Goal: Task Accomplishment & Management: Manage account settings

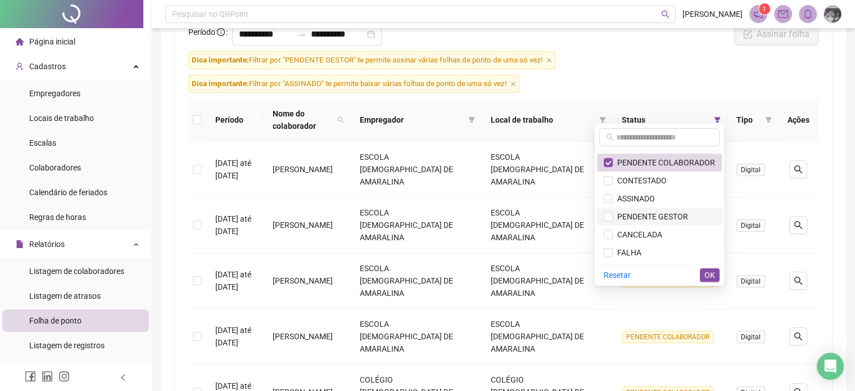
scroll to position [112, 0]
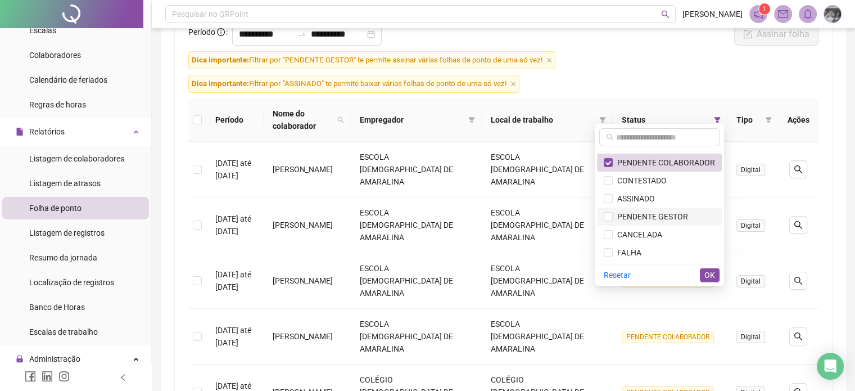
click at [682, 212] on span "PENDENTE GESTOR" at bounding box center [650, 216] width 75 height 9
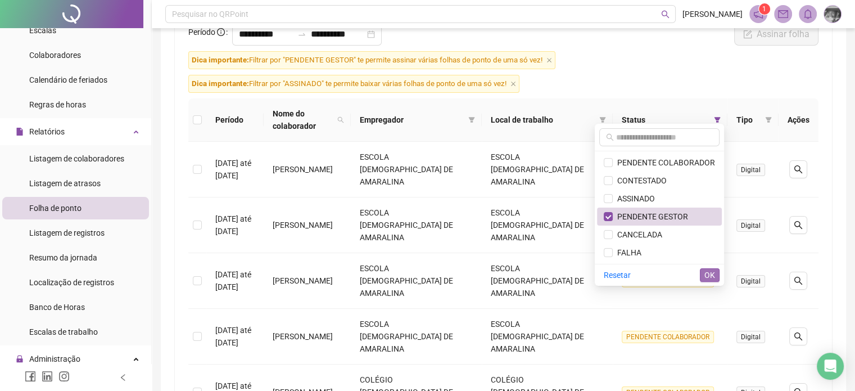
click at [701, 276] on button "OK" at bounding box center [710, 274] width 20 height 13
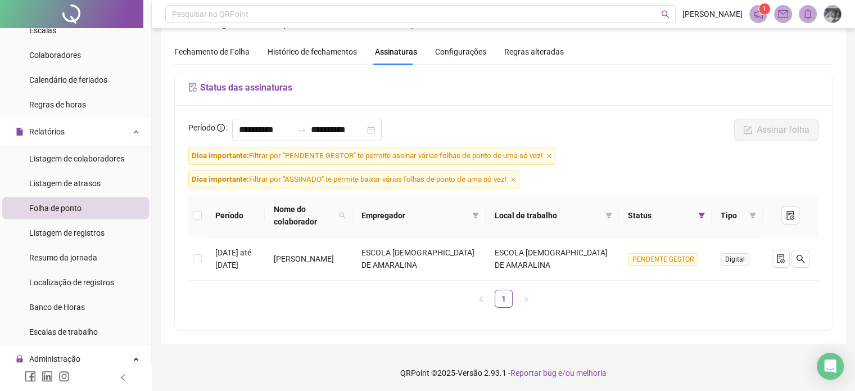
scroll to position [0, 0]
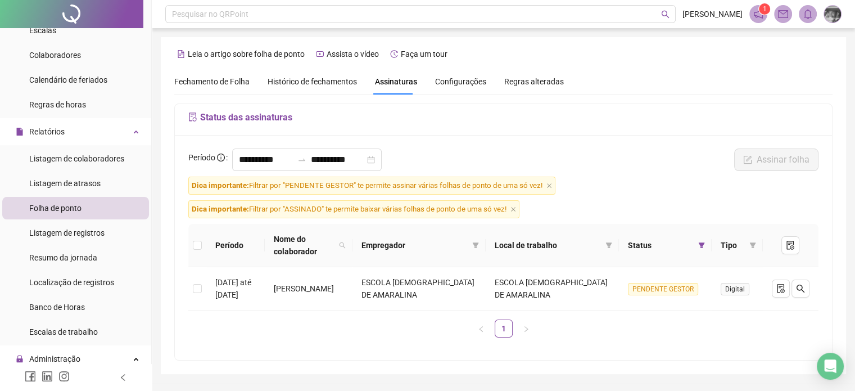
click at [188, 78] on span "Fechamento de Folha" at bounding box center [211, 81] width 75 height 9
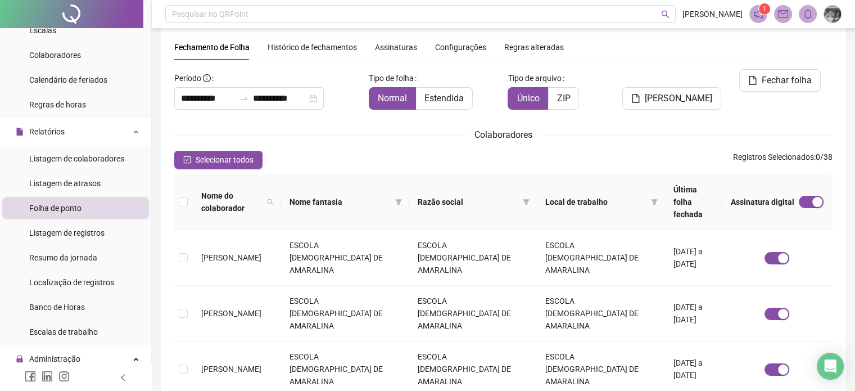
click at [387, 37] on div "Assinaturas" at bounding box center [396, 47] width 42 height 26
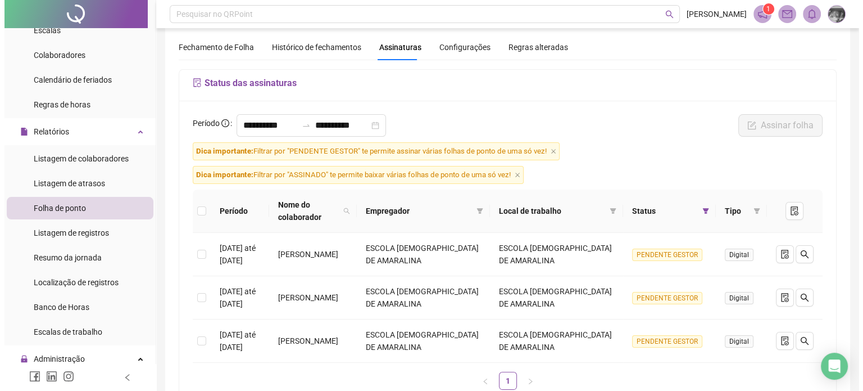
scroll to position [116, 0]
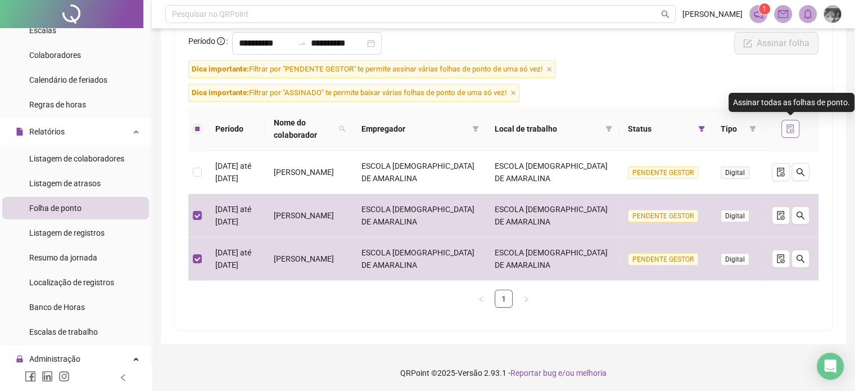
click at [789, 128] on icon "file-done" at bounding box center [790, 128] width 9 height 9
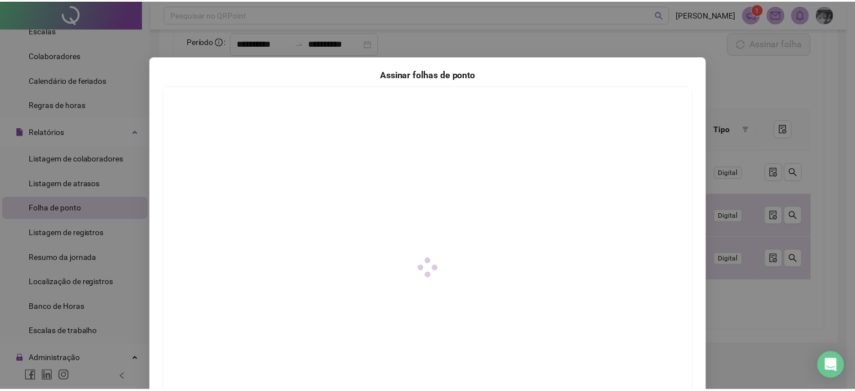
scroll to position [112, 0]
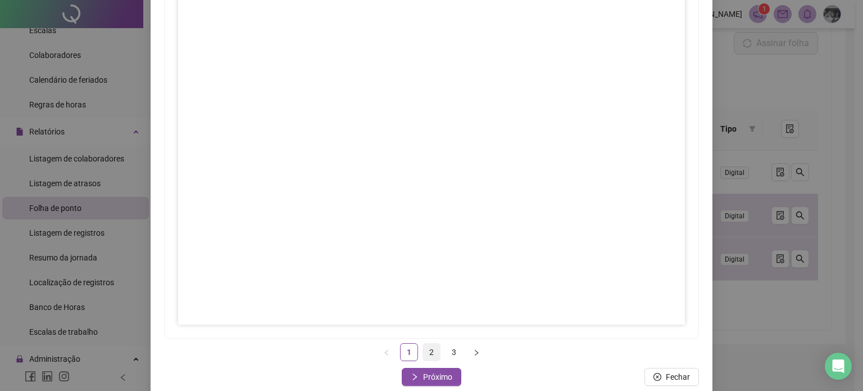
drag, startPoint x: 427, startPoint y: 361, endPoint x: 432, endPoint y: 356, distance: 7.2
click at [427, 361] on div "Assinar folhas de ponto 1 2 3 Fechar Próximo" at bounding box center [432, 170] width 562 height 453
click at [450, 381] on button "Próximo" at bounding box center [432, 377] width 60 height 18
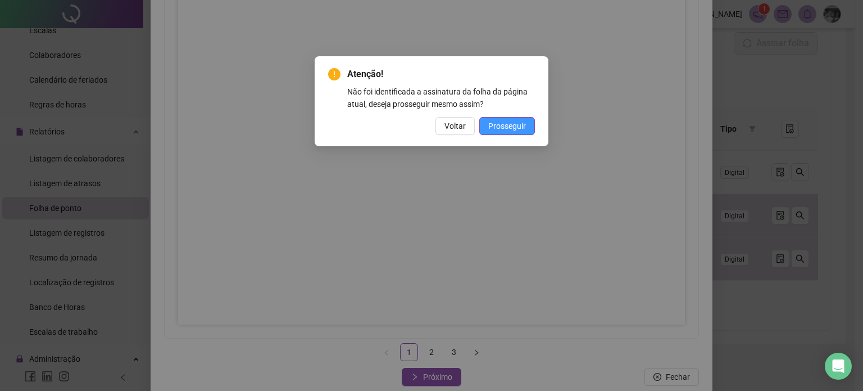
click at [518, 121] on span "Prosseguir" at bounding box center [507, 126] width 38 height 12
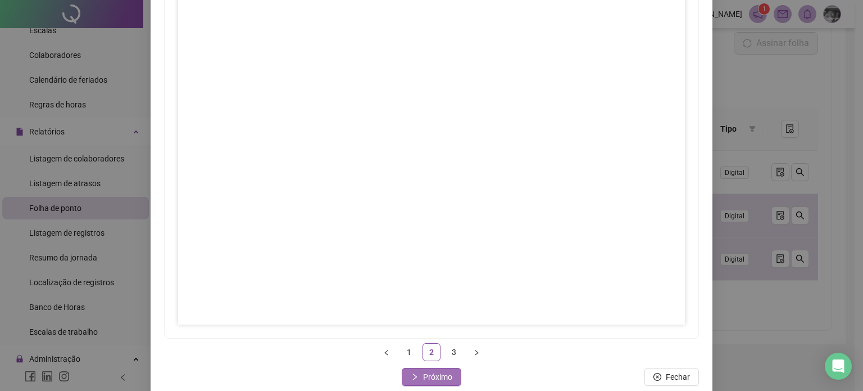
click at [445, 379] on span "Próximo" at bounding box center [437, 376] width 29 height 12
click at [415, 376] on icon "close" at bounding box center [418, 377] width 8 height 8
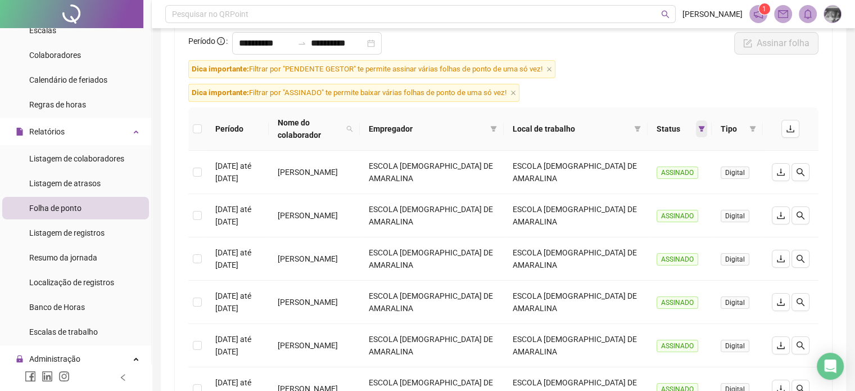
click at [702, 126] on icon "filter" at bounding box center [702, 129] width 6 height 6
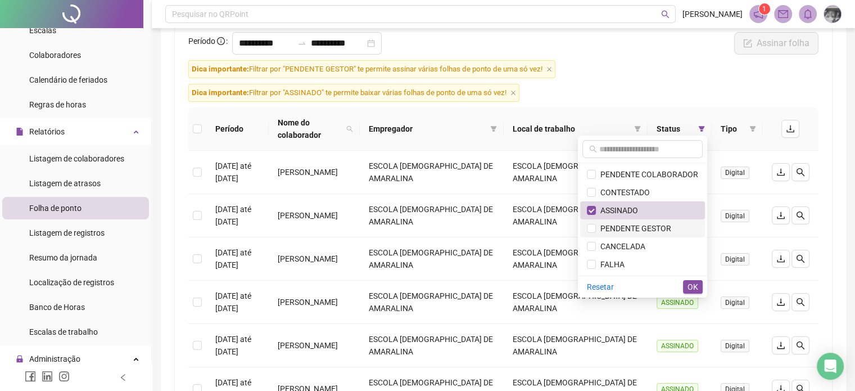
drag, startPoint x: 643, startPoint y: 213, endPoint x: 643, endPoint y: 227, distance: 13.5
click at [643, 214] on span "ASSINADO" at bounding box center [642, 210] width 111 height 12
click at [643, 229] on span "PENDENTE GESTOR" at bounding box center [633, 228] width 75 height 9
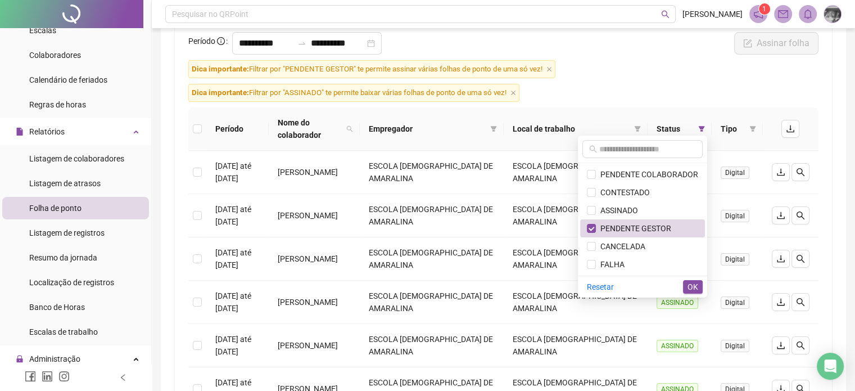
drag, startPoint x: 643, startPoint y: 228, endPoint x: 628, endPoint y: 164, distance: 65.3
click at [643, 222] on span "PENDENTE GESTOR" at bounding box center [642, 228] width 111 height 12
click at [626, 171] on span "PENDENTE COLABORADOR" at bounding box center [647, 174] width 102 height 9
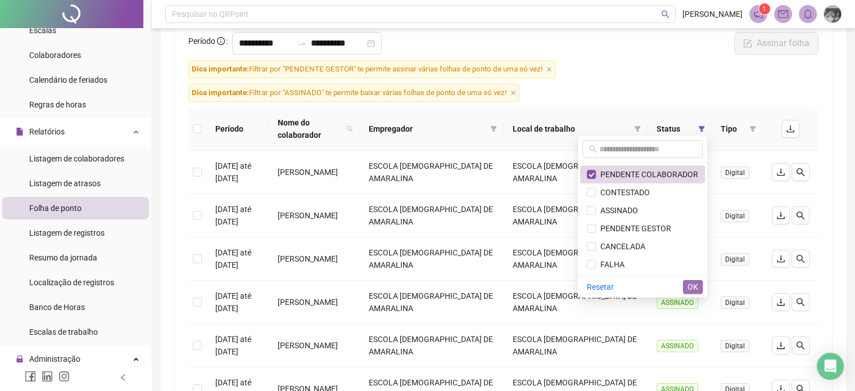
click at [691, 289] on span "OK" at bounding box center [692, 287] width 11 height 12
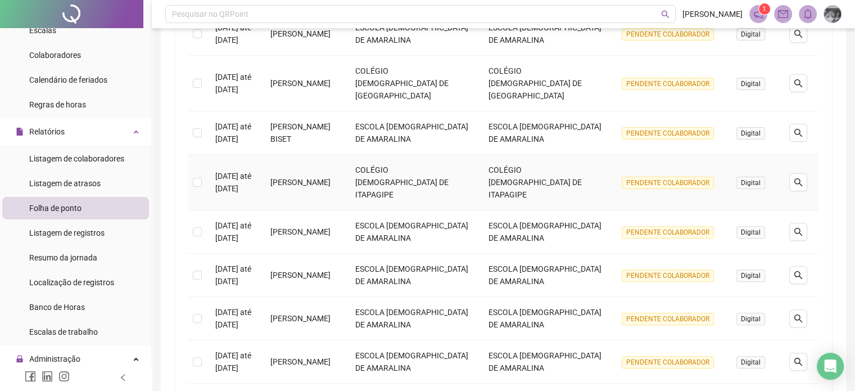
scroll to position [397, 0]
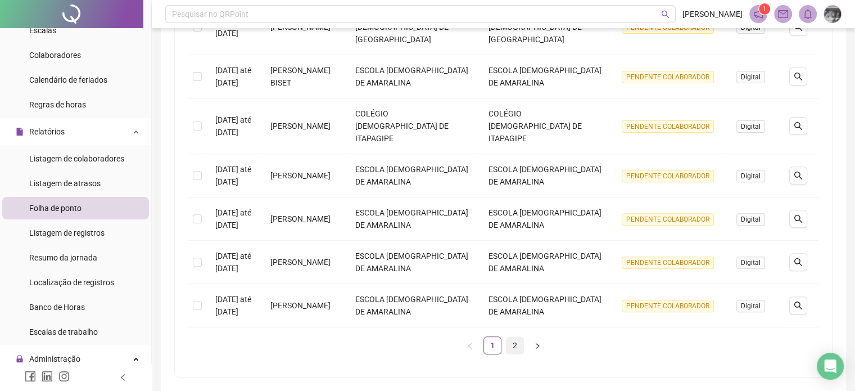
click at [510, 337] on link "2" at bounding box center [514, 345] width 17 height 17
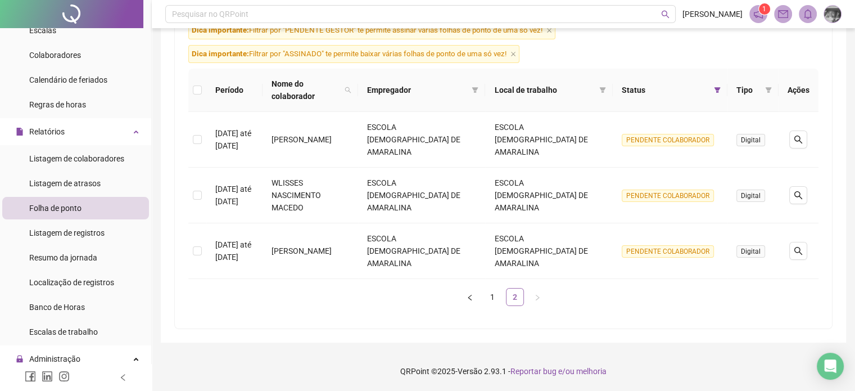
scroll to position [104, 0]
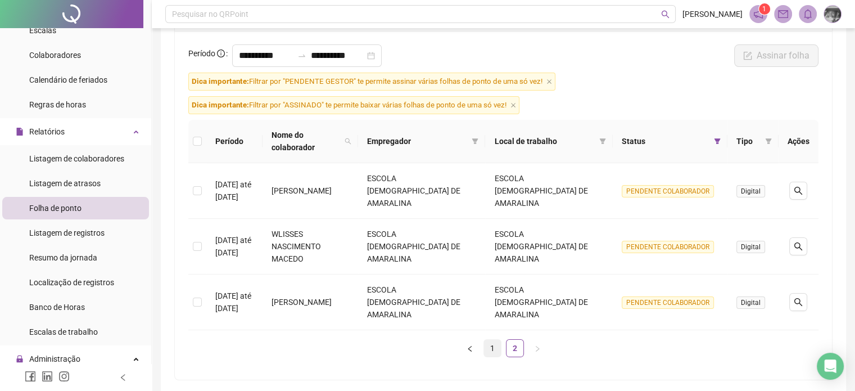
click at [491, 340] on link "1" at bounding box center [492, 348] width 17 height 17
